Goal: Submit feedback/report problem

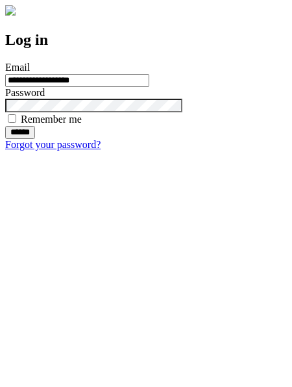
type input "**********"
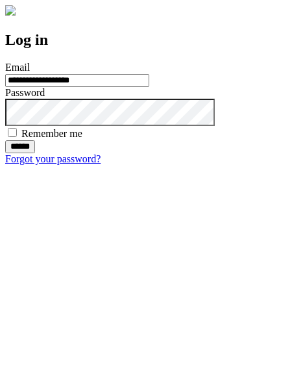
click at [35, 153] on input "******" at bounding box center [20, 146] width 30 height 13
